Goal: Find specific page/section: Find specific page/section

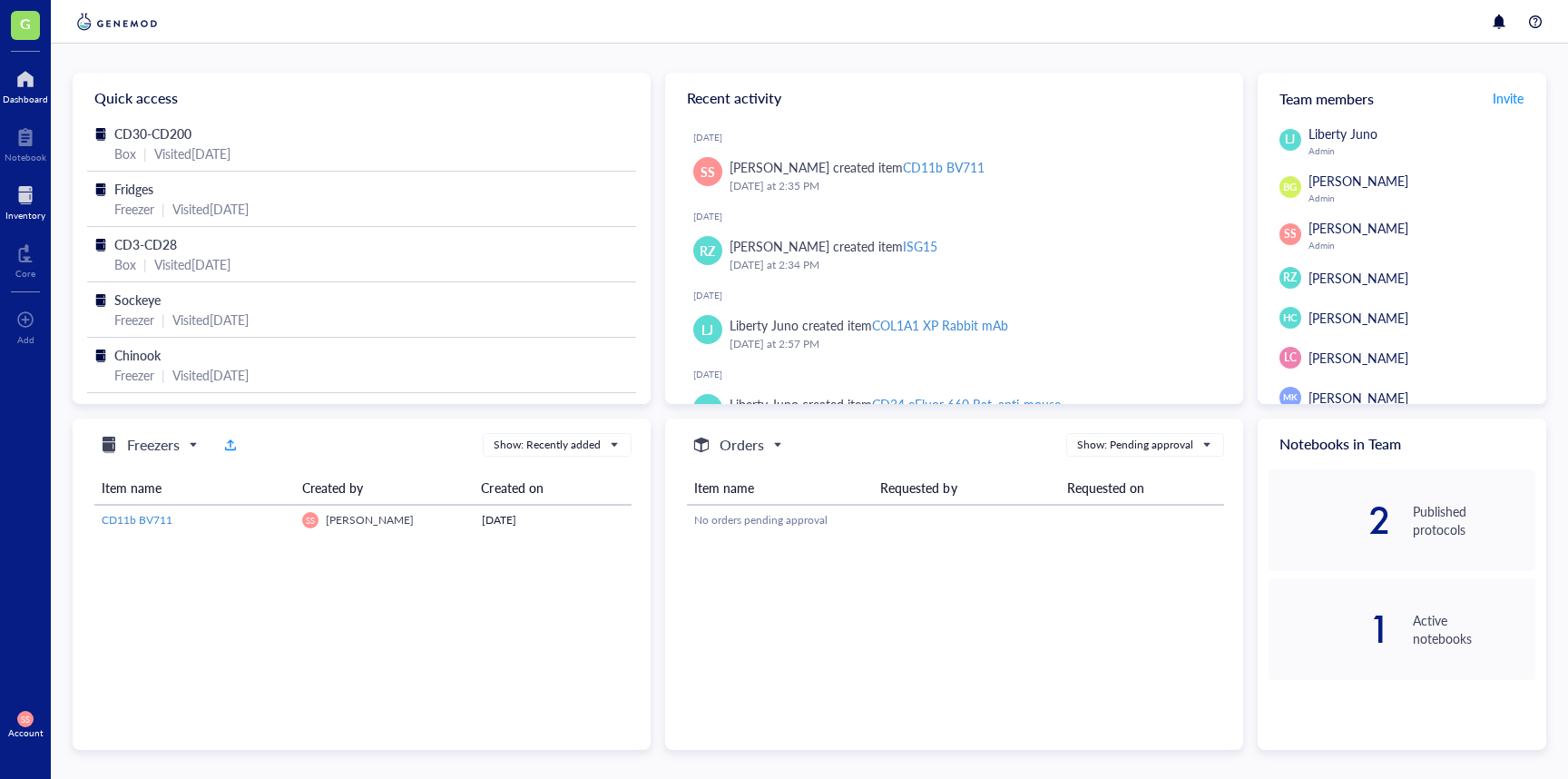
click at [19, 217] on div "Inventory" at bounding box center [25, 215] width 40 height 11
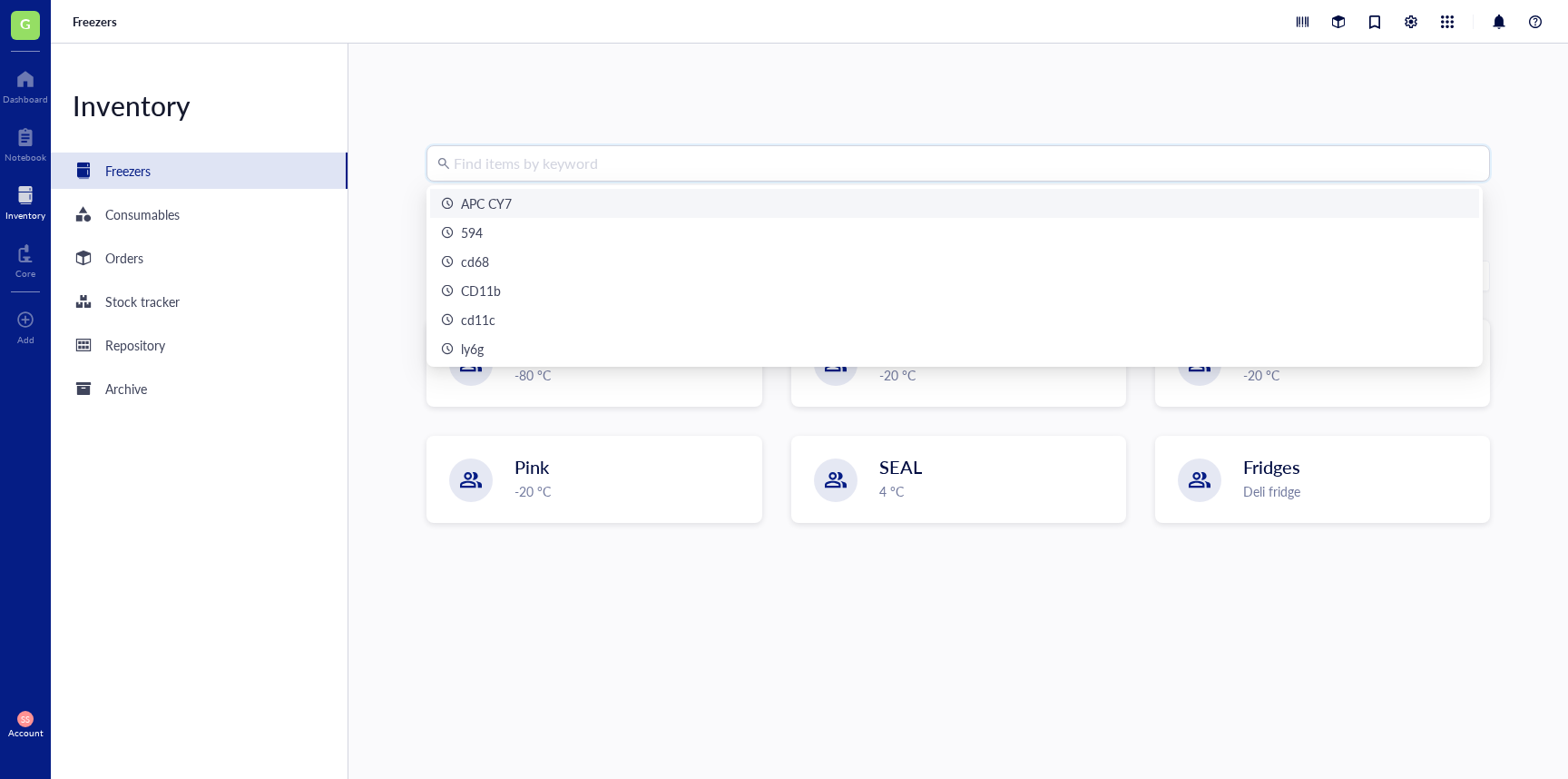
click at [578, 174] on input "search" at bounding box center [967, 163] width 1025 height 35
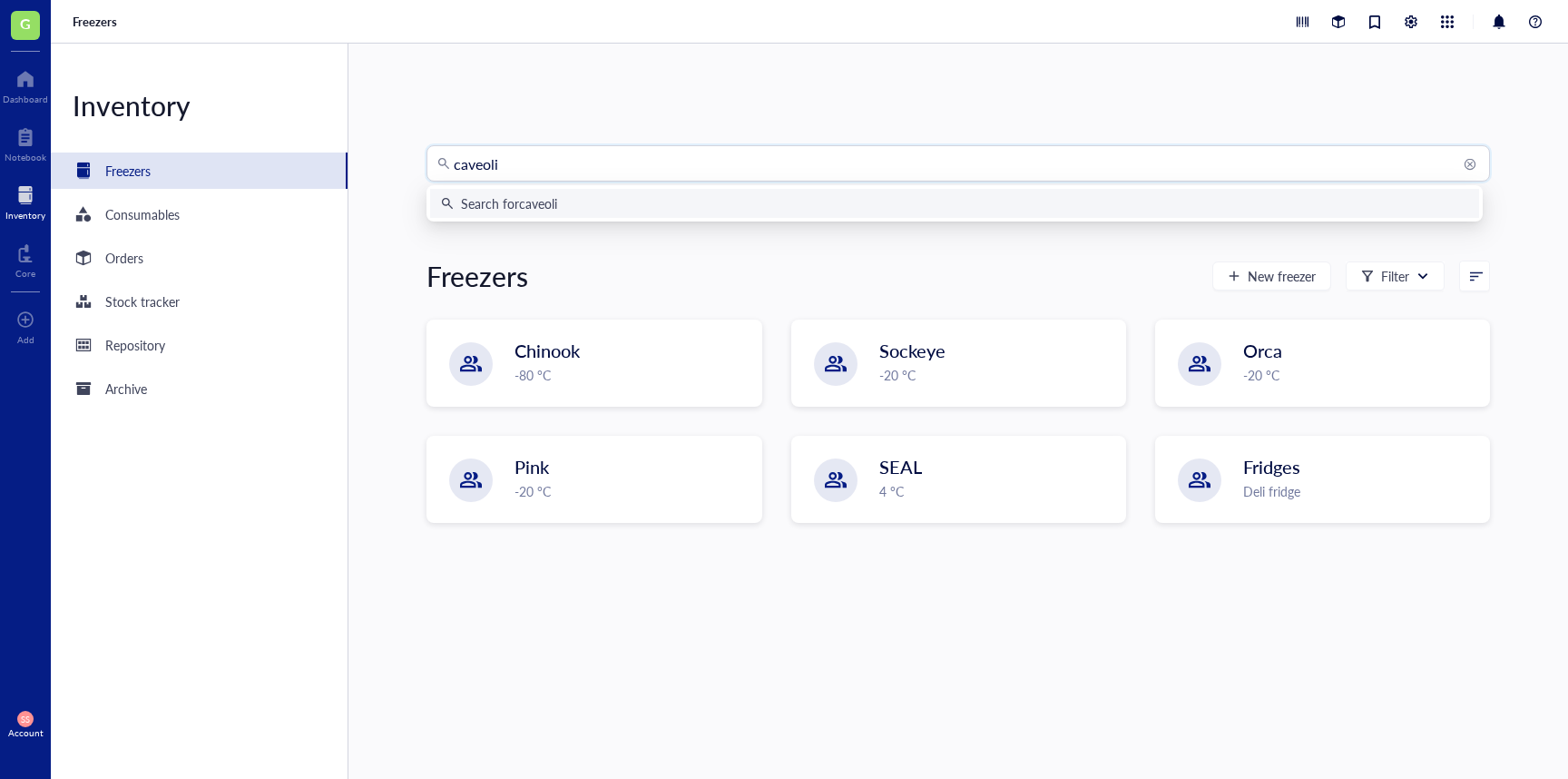
type input "caveolin"
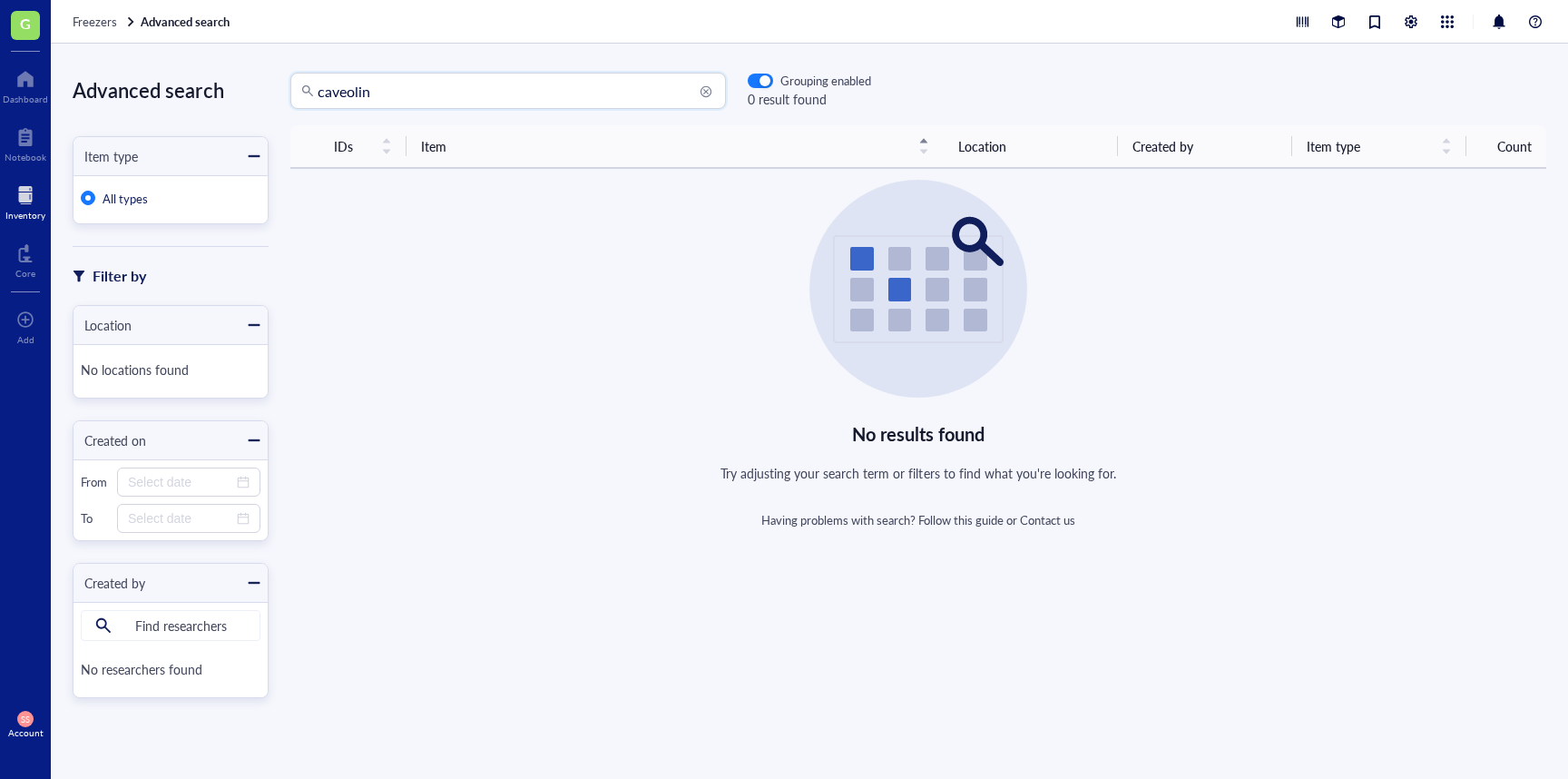
drag, startPoint x: 381, startPoint y: 96, endPoint x: 314, endPoint y: 91, distance: 67.2
click at [314, 91] on div "caveolin" at bounding box center [509, 91] width 436 height 36
type input "SMA"
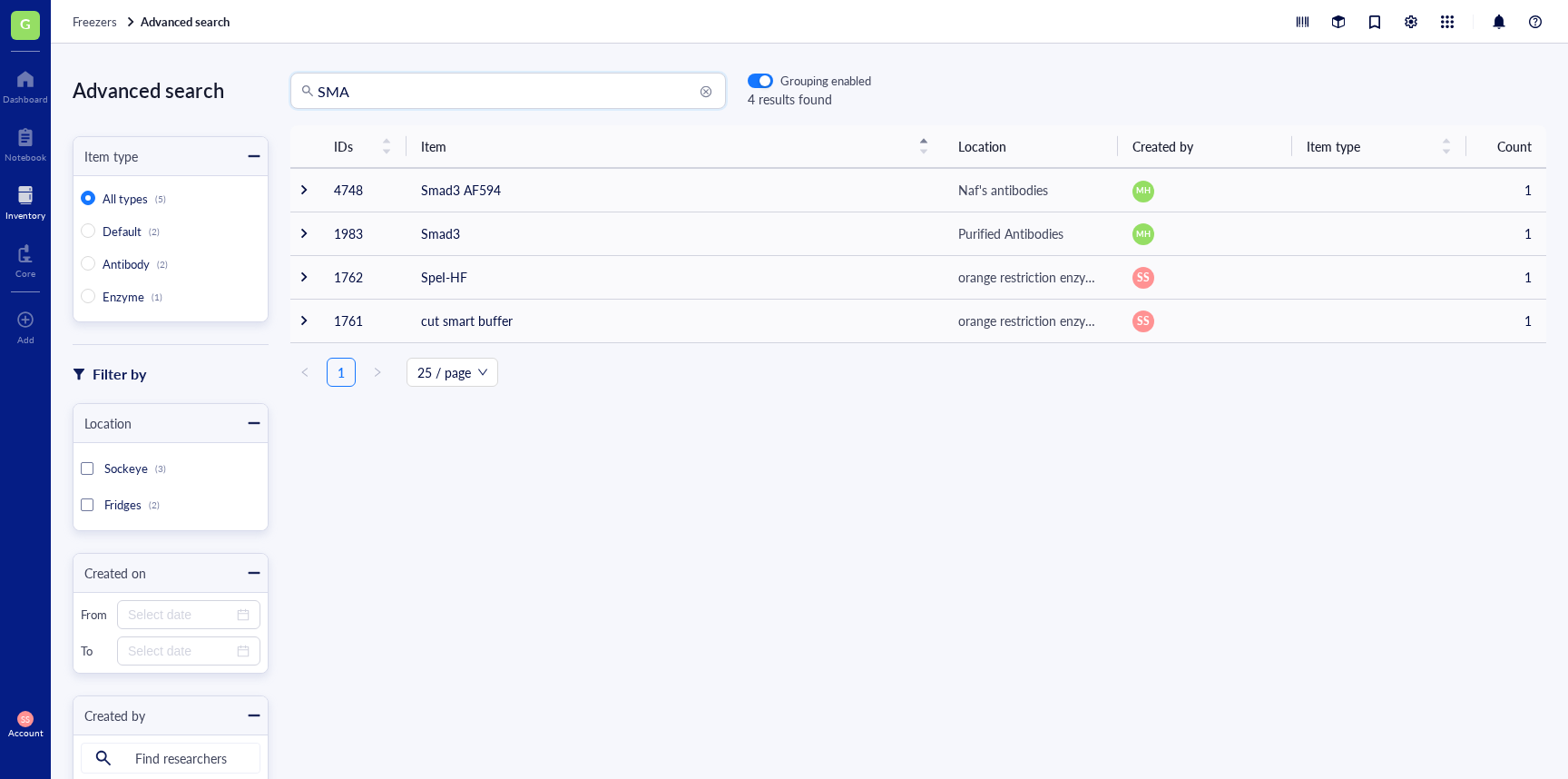
click at [408, 89] on input "SMA" at bounding box center [516, 91] width 397 height 35
drag, startPoint x: 388, startPoint y: 89, endPoint x: 253, endPoint y: 84, distance: 135.1
click at [253, 84] on div "Advanced search Item type All types (5) Default (2) Antibody (2) Enzyme (1) Fil…" at bounding box center [809, 411] width 1517 height 736
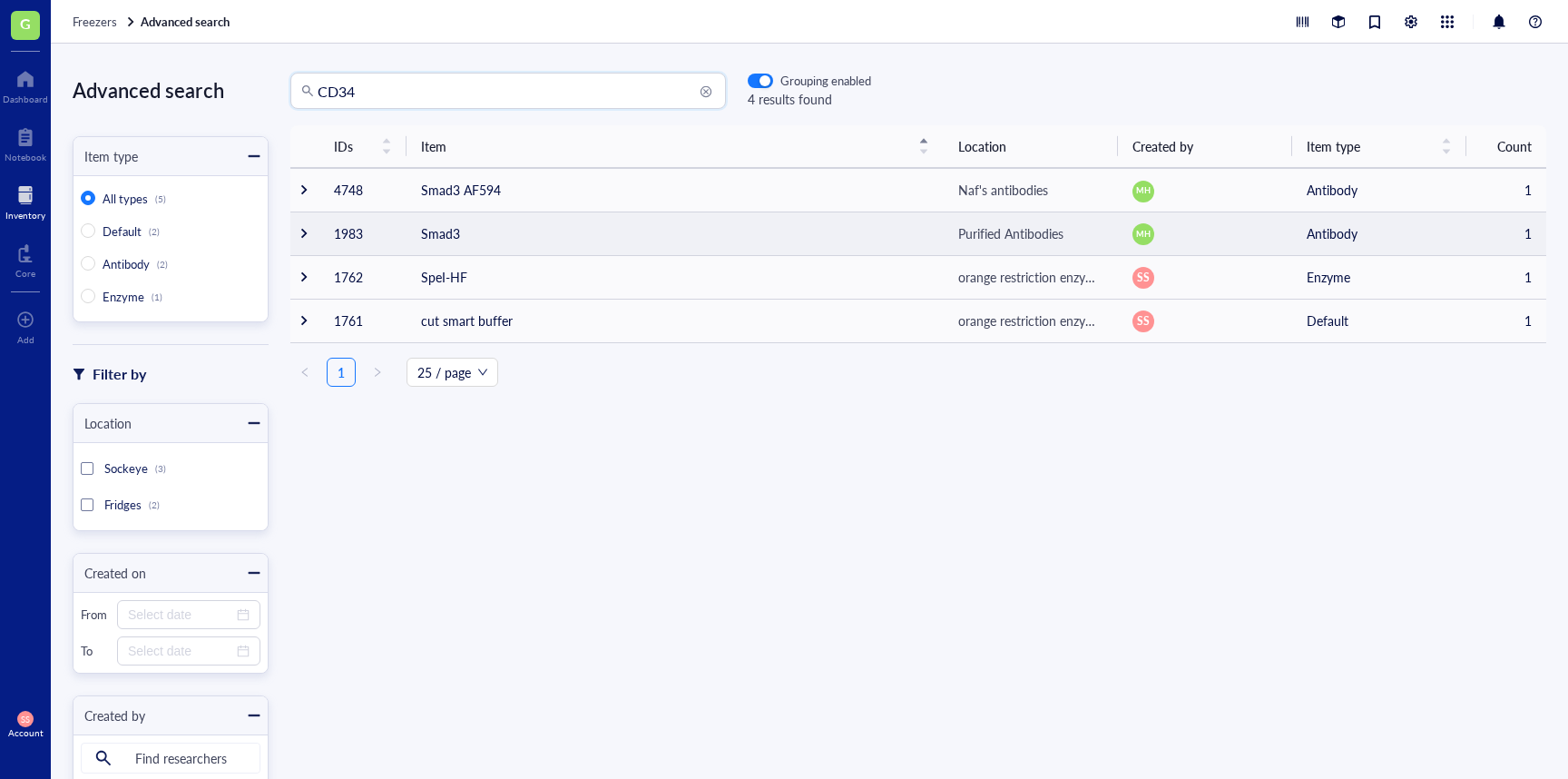
type input "CD34"
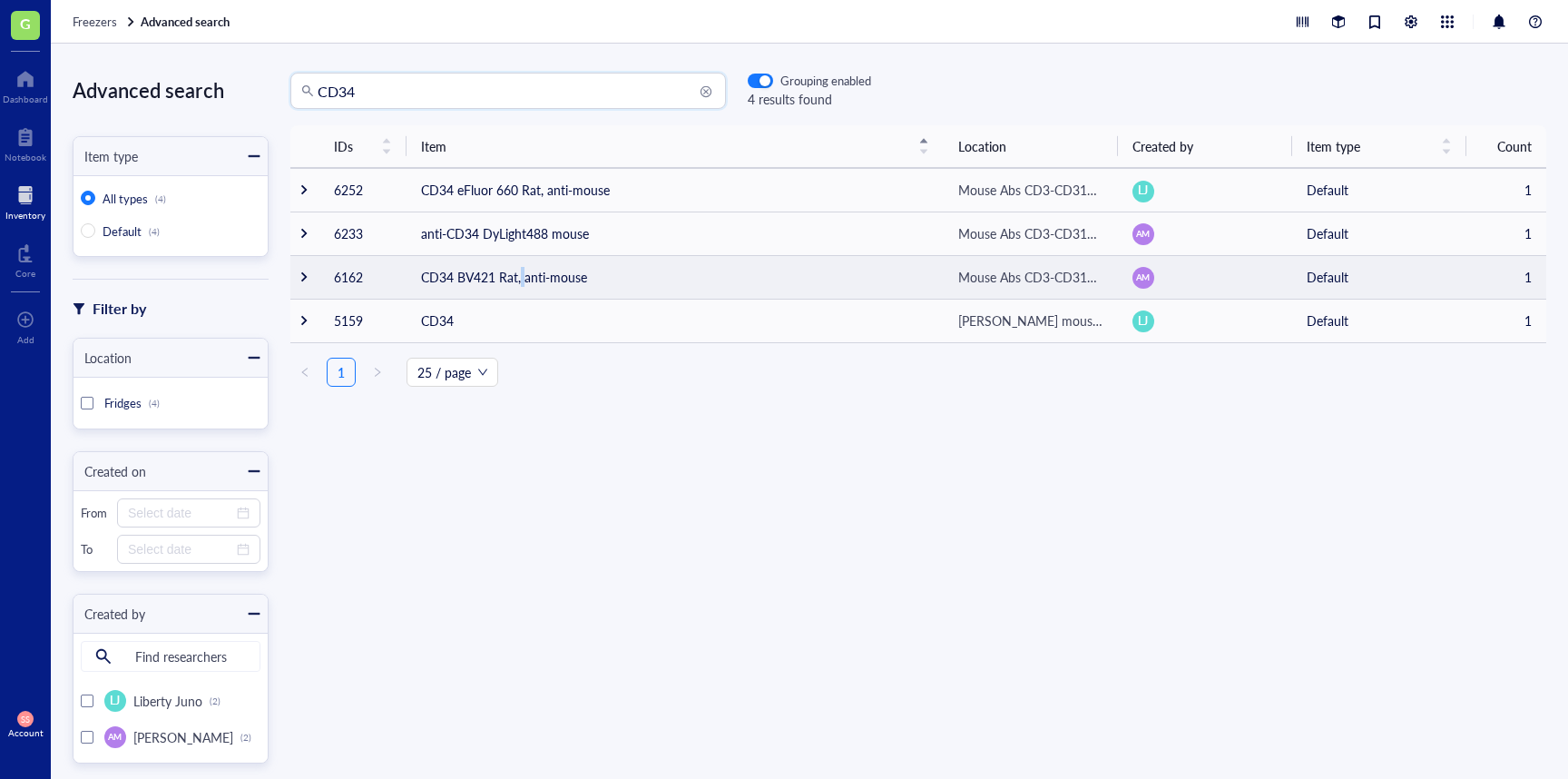
click at [522, 277] on td "CD34 BV421 Rat, anti-mouse" at bounding box center [675, 277] width 538 height 44
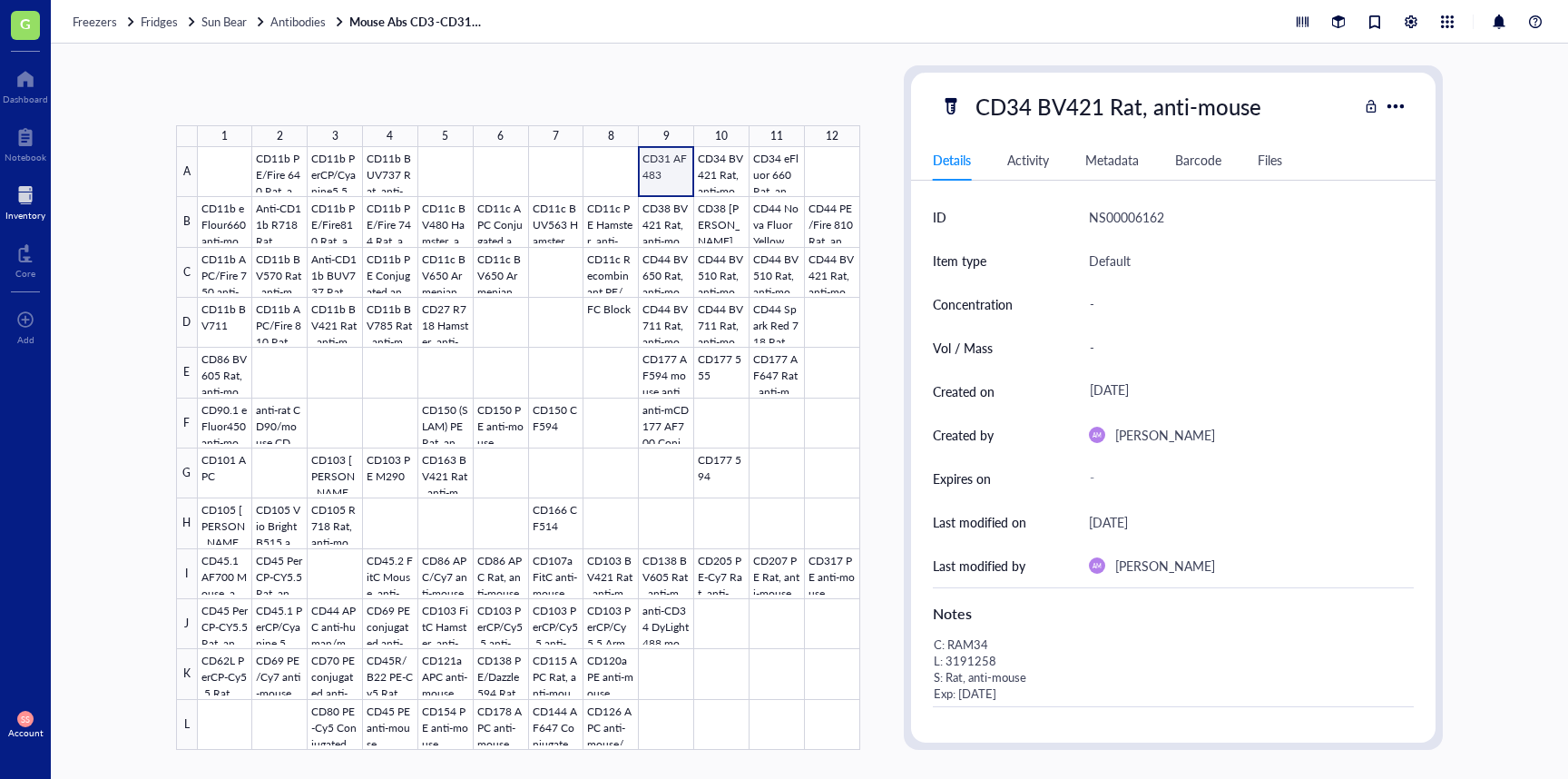
click at [660, 175] on div at bounding box center [530, 448] width 663 height 603
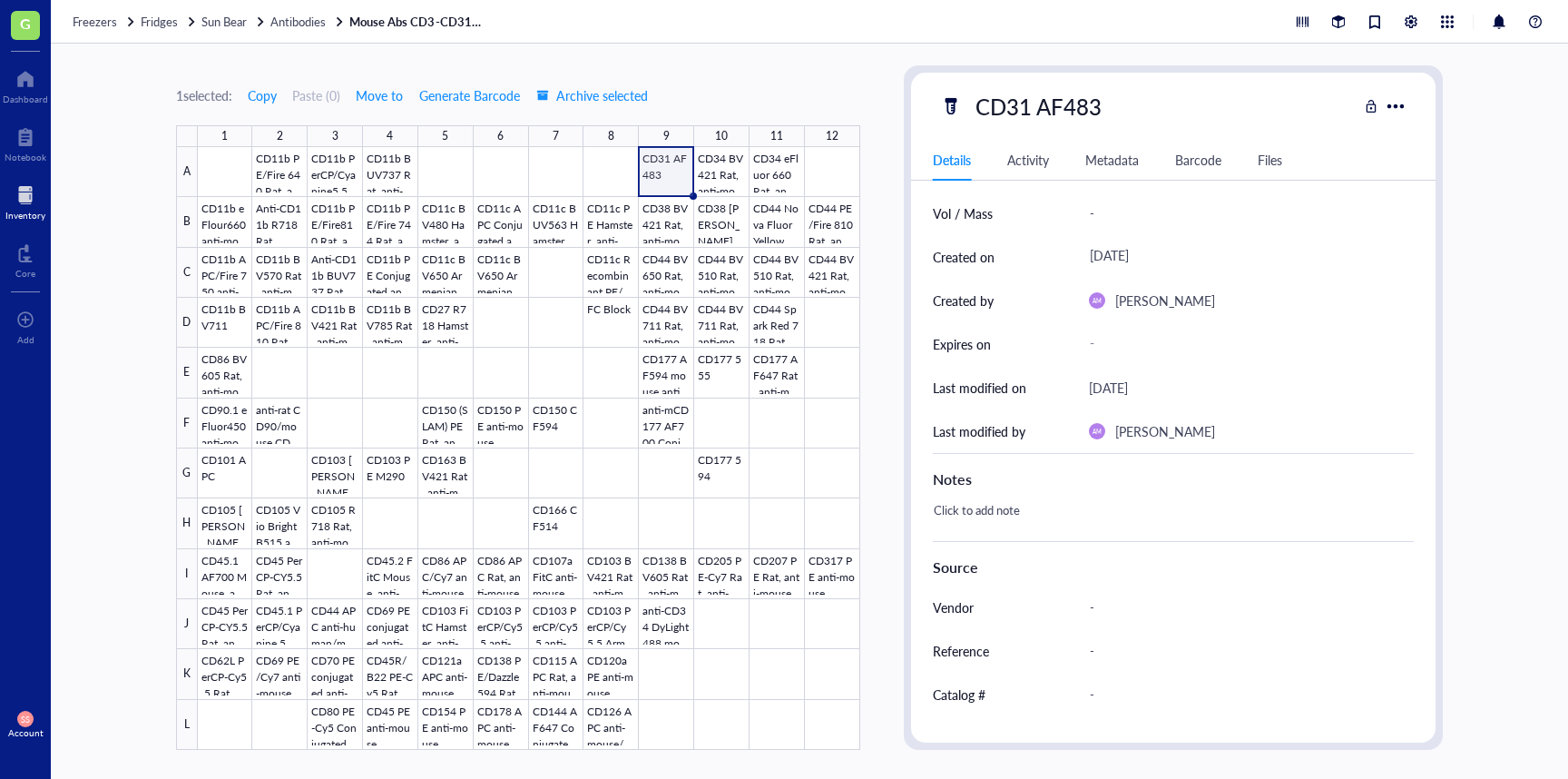
scroll to position [253, 0]
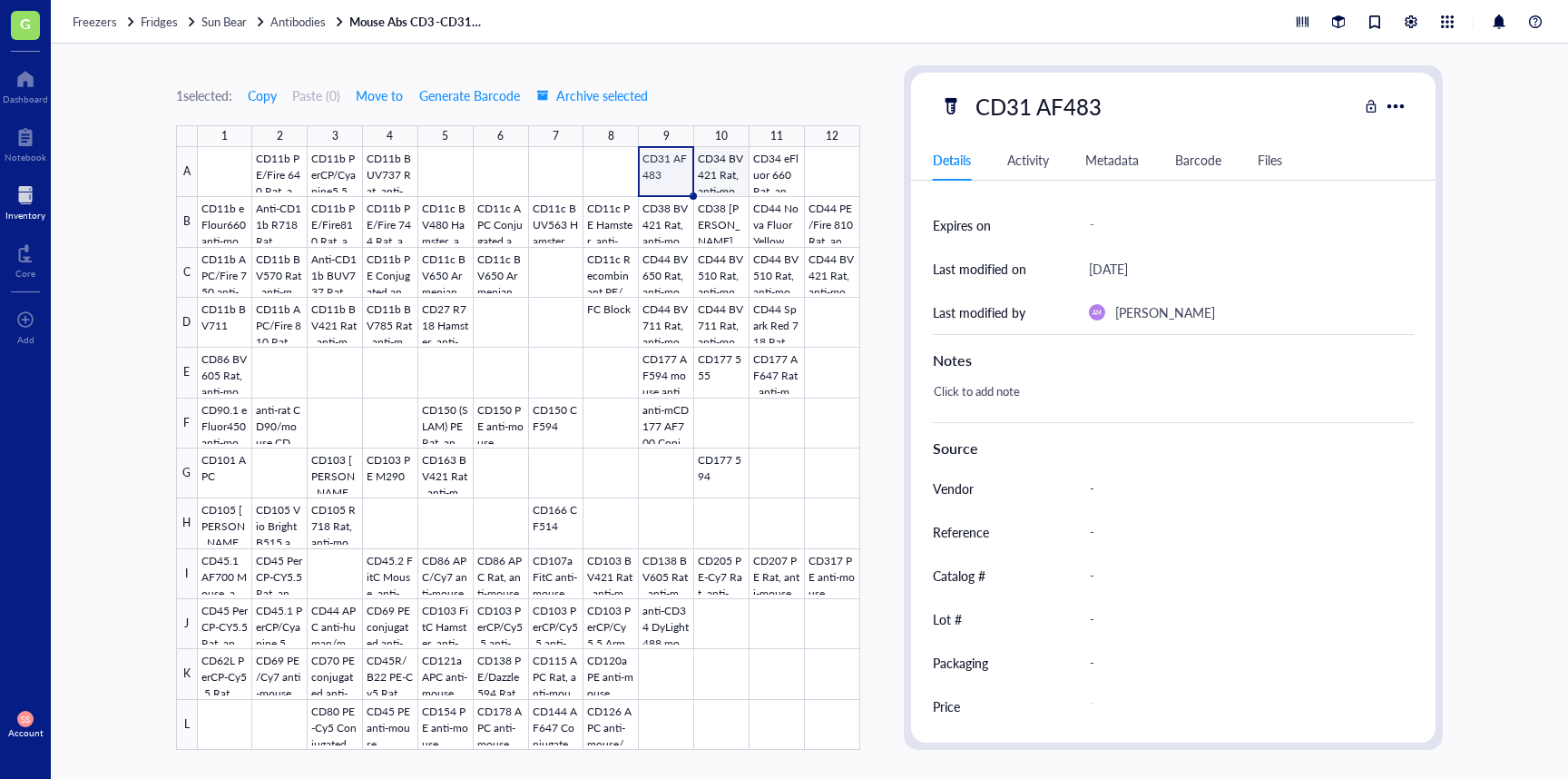
click at [721, 173] on div at bounding box center [530, 448] width 663 height 603
